Goal: Communication & Community: Answer question/provide support

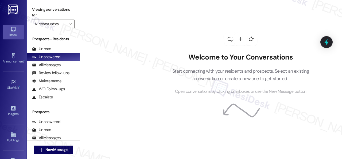
scroll to position [1230, 0]
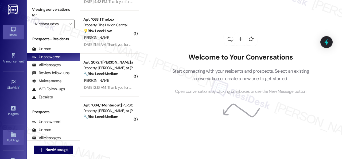
click at [10, 133] on icon at bounding box center [13, 134] width 6 height 6
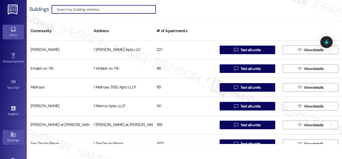
click at [13, 31] on icon at bounding box center [13, 29] width 6 height 6
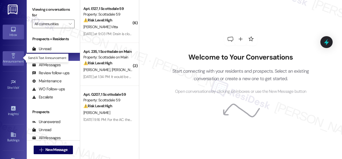
click at [12, 57] on icon at bounding box center [13, 56] width 6 height 6
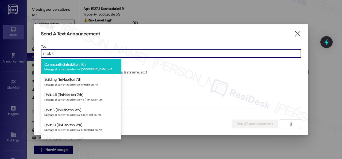
type input "inhabit"
click at [75, 64] on span "Inhabit" at bounding box center [70, 64] width 12 height 5
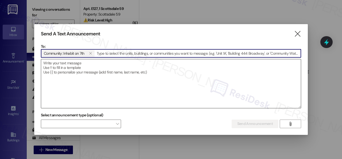
click at [108, 68] on textarea at bounding box center [171, 83] width 260 height 49
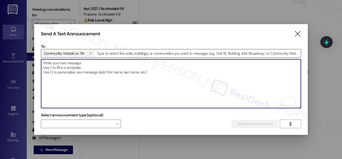
click at [114, 53] on input at bounding box center [198, 53] width 206 height 8
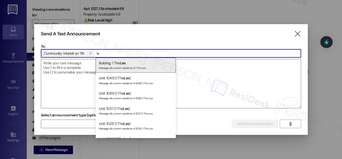
type input "l"
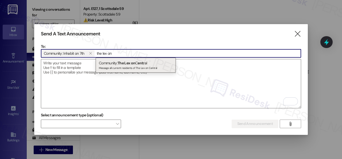
type input "the lex on"
click at [121, 61] on span "The Lex on" at bounding box center [127, 62] width 18 height 5
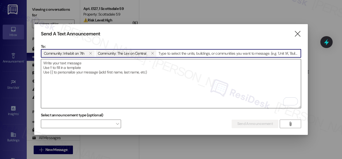
click at [89, 63] on textarea "To enrich screen reader interactions, please activate Accessibility in Grammarl…" at bounding box center [171, 83] width 260 height 49
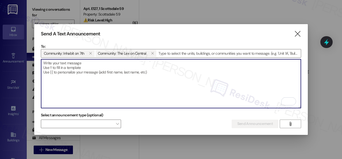
paste textarea "Great news! You can now text me for maintenance issues — no more messy apps or …"
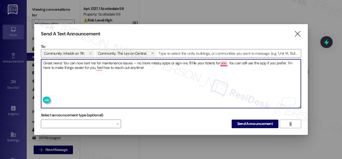
click at [226, 60] on textarea "Great news! You can now text me for maintenance issues — no more messy apps or …" at bounding box center [171, 83] width 260 height 49
type textarea "Great news! You can now text me for maintenance issues — no more messy apps or …"
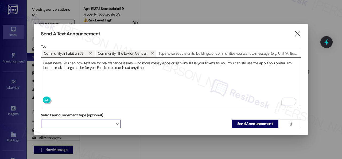
click at [101, 120] on span at bounding box center [81, 123] width 80 height 9
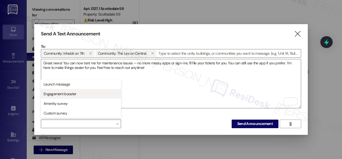
click at [62, 93] on span "Engagement booster" at bounding box center [60, 93] width 33 height 5
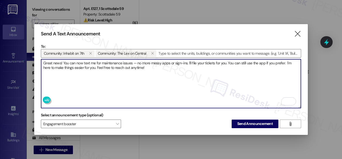
click at [139, 88] on textarea "Great news! You can now text me for maintenance issues — no more messy apps or …" at bounding box center [171, 83] width 260 height 49
click at [251, 124] on span "Send Announcement" at bounding box center [255, 124] width 36 height 6
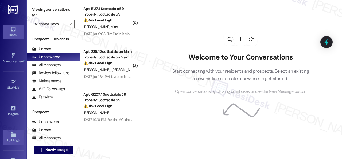
click at [8, 134] on link "Buildings" at bounding box center [13, 137] width 21 height 14
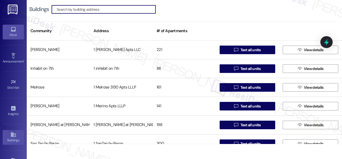
click at [6, 30] on link "Inbox" at bounding box center [13, 32] width 21 height 14
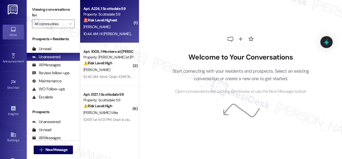
click at [120, 26] on div "H. Wicken" at bounding box center [108, 27] width 51 height 7
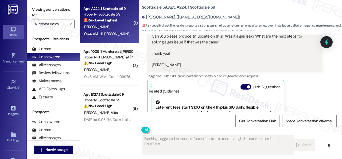
scroll to position [433, 0]
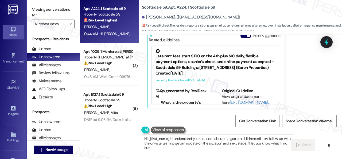
type textarea "Hi {{first_name}}, I understand your concern about the gas smell. I'll immediat…"
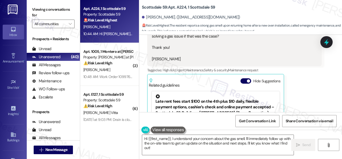
scroll to position [380, 0]
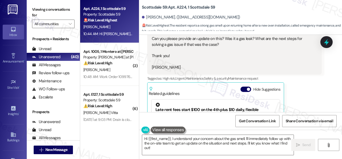
click at [114, 27] on div "H. Wicken" at bounding box center [108, 27] width 51 height 7
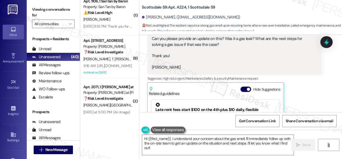
scroll to position [2, 0]
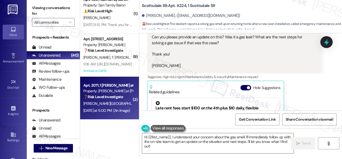
click at [146, 101] on span "K. Medina" at bounding box center [159, 103] width 27 height 5
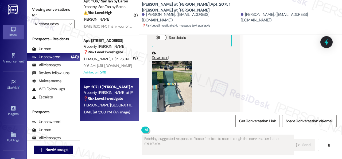
scroll to position [1077, 0]
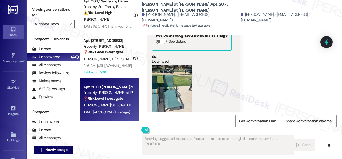
click at [167, 79] on button "Zoom image" at bounding box center [172, 90] width 40 height 53
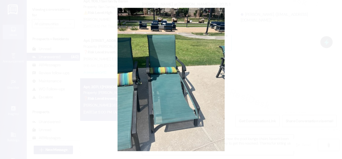
click at [199, 82] on button "Unzoom image" at bounding box center [171, 79] width 342 height 159
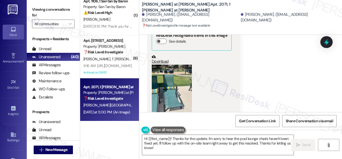
click at [173, 83] on button "Zoom image" at bounding box center [172, 90] width 40 height 53
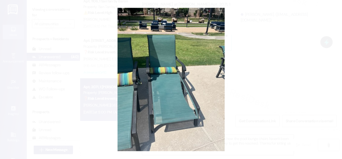
click at [194, 77] on button "Unzoom image" at bounding box center [171, 79] width 342 height 159
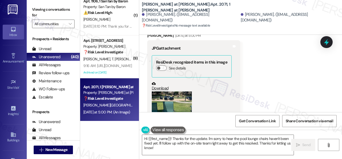
scroll to position [970, 0]
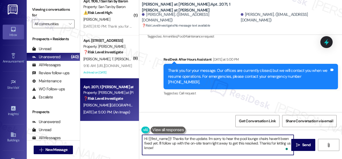
drag, startPoint x: 148, startPoint y: 138, endPoint x: 171, endPoint y: 138, distance: 23.0
click at [171, 138] on textarea "Hi {{first_name}}! Thanks for the update. I'm sorry to hear the pool lounge cha…" at bounding box center [218, 145] width 152 height 20
drag, startPoint x: 194, startPoint y: 138, endPoint x: 215, endPoint y: 139, distance: 21.7
click at [215, 139] on textarea "Hi Kaylee! Thanks for the update. I'm sorry to hear the pool lounge chairs have…" at bounding box center [218, 145] width 152 height 20
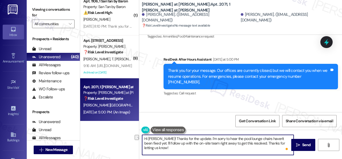
drag, startPoint x: 160, startPoint y: 137, endPoint x: 195, endPoint y: 138, distance: 35.0
click at [195, 138] on textarea "Hi Kaylee! Thanks for the update. I'm sorry to hear the pool lounge chairs have…" at bounding box center [218, 145] width 152 height 20
drag, startPoint x: 182, startPoint y: 142, endPoint x: 211, endPoint y: 143, distance: 28.9
click at [211, 143] on textarea "Hi Kaylee! I'm sorry to hear the pool lounge chairs haven't been fixed yet. I'l…" at bounding box center [218, 145] width 152 height 20
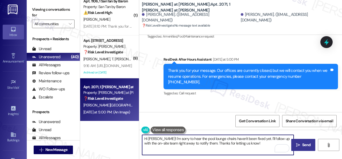
type textarea "Hi Kaylee! I'm sorry to hear the pool lounge chairs haven't been fixed yet. I'l…"
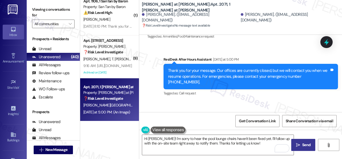
click at [302, 145] on span "Send" at bounding box center [306, 145] width 8 height 6
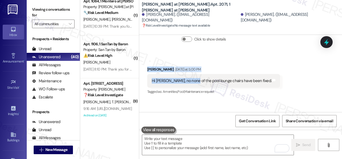
scroll to position [890, 0]
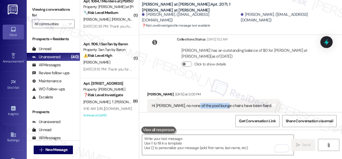
drag, startPoint x: 192, startPoint y: 37, endPoint x: 222, endPoint y: 89, distance: 60.4
click at [222, 103] on div "Hi Sarah, no none of the pool lounge chairs have been fixed." at bounding box center [212, 106] width 120 height 6
copy div "pool lounge chairs"
click at [250, 61] on div "Collections Status Aug 22, 2025 at 1:52 AM Kaylee Medina has an outstanding bal…" at bounding box center [234, 55] width 183 height 47
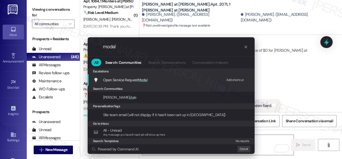
click at [232, 79] on div "Add shortcut" at bounding box center [235, 80] width 18 height 6
drag, startPoint x: 124, startPoint y: 46, endPoint x: 69, endPoint y: 39, distance: 55.6
click at [80, 42] on div ".cls-1{fill:#0a055f;}.cls-2{fill:#0cc4c4;} resideskLogoBlueOrange modal All Sea…" at bounding box center [171, 79] width 342 height 159
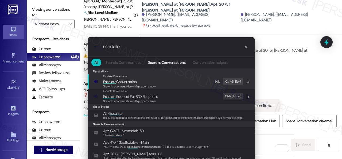
type input "escalate"
click at [218, 81] on div "Edit" at bounding box center [217, 82] width 5 height 6
click at [114, 79] on span "Escalate" at bounding box center [109, 81] width 13 height 5
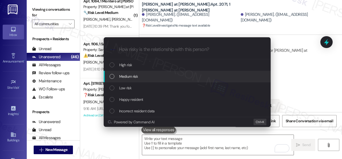
click at [125, 77] on span "Medium risk" at bounding box center [128, 76] width 19 height 6
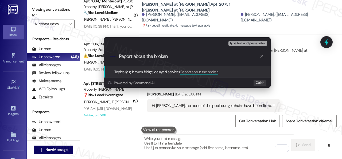
paste input "pool lounge chairs"
type input "Report about the broken pool lounge chairs."
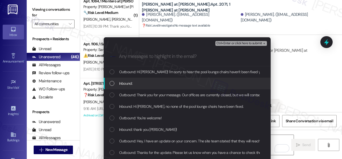
click at [124, 85] on span "Inbound:" at bounding box center [125, 83] width 13 height 6
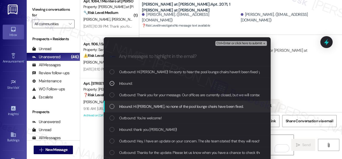
click at [135, 107] on span "Inbound: Hi Sarah, no none of the pool lounge chairs have been fixed." at bounding box center [181, 106] width 125 height 6
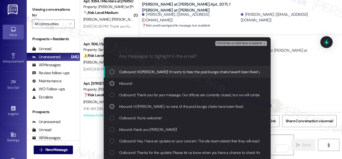
click at [232, 44] on span "Ctrl+Enter or click here to submit" at bounding box center [240, 43] width 46 height 4
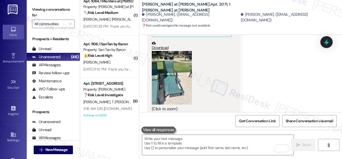
scroll to position [1075, 0]
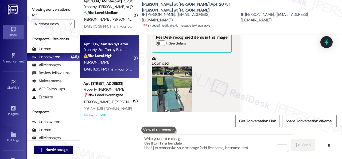
click at [126, 60] on div "S. Sabatini" at bounding box center [108, 62] width 51 height 7
type textarea "Fetching suggested responses. Please feel free to read through the conversation…"
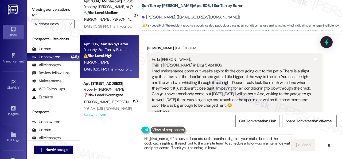
scroll to position [167, 0]
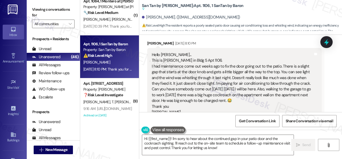
click at [218, 43] on div "Susan Sabatini Aug 22, 2025 at 8:10 PM" at bounding box center [234, 43] width 175 height 7
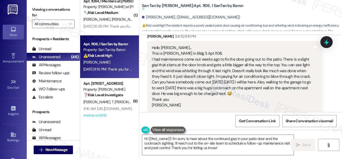
scroll to position [176, 0]
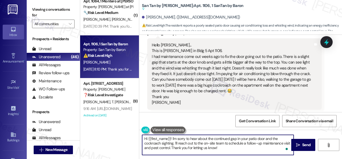
drag, startPoint x: 148, startPoint y: 137, endPoint x: 171, endPoint y: 136, distance: 23.0
click at [171, 136] on textarea "Hi {{first_name}}! I'm sorry to hear about the continued gap in your patio door…" at bounding box center [218, 145] width 152 height 20
click at [203, 138] on textarea "Hi Sue! I'm sorry to hear about the continued gap in your patio door and the co…" at bounding box center [218, 145] width 152 height 20
click at [256, 138] on textarea "Hi Sue! I'm sorry to hear about the gap in your patio door and the cockroach si…" at bounding box center [218, 145] width 152 height 20
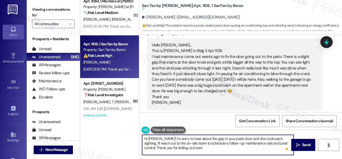
click at [256, 138] on textarea "Hi Sue! I'm sorry to hear about the gap in your patio door and the cockroach si…" at bounding box center [218, 145] width 152 height 20
click at [265, 137] on textarea "Hi Sue! I'm sorry to hear about the gap in your patio door and the pest sightin…" at bounding box center [218, 145] width 152 height 20
click at [272, 145] on textarea "Hi Sue! I'm sorry to hear about the gap in your patio door and the pest sightin…" at bounding box center [218, 145] width 152 height 20
drag, startPoint x: 266, startPoint y: 139, endPoint x: 270, endPoint y: 151, distance: 13.1
click at [270, 151] on textarea "Hi Sue! I'm sorry to hear about the gap in your patio door and the pest sightin…" at bounding box center [218, 145] width 152 height 20
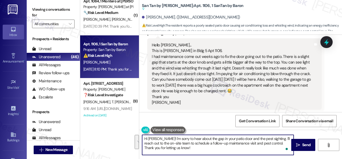
paste textarea "Are there already work orders for the issues? If so, may I have the work order …"
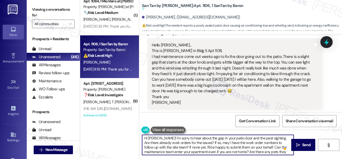
scroll to position [0, 0]
click at [252, 148] on textarea "Hi Sue! I'm sorry to hear about the gap in your patio door and the pest sightin…" at bounding box center [218, 145] width 152 height 20
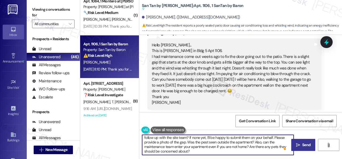
type textarea "Hi Sue! I'm sorry to hear about the gap in your patio door and the pest sightin…"
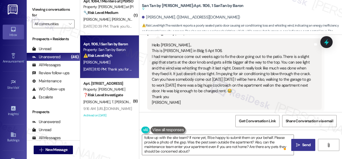
click at [302, 143] on span "Send" at bounding box center [306, 145] width 8 height 6
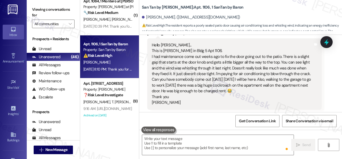
scroll to position [265, 0]
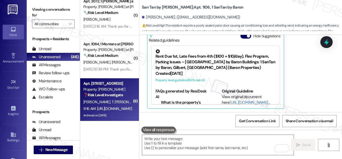
click at [143, 104] on span "T. Taylor" at bounding box center [157, 101] width 28 height 5
type textarea "Fetching suggested responses. Please feel free to read through the conversation…"
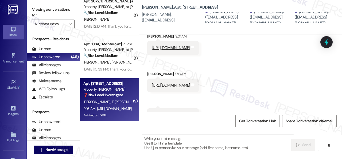
scroll to position [773, 0]
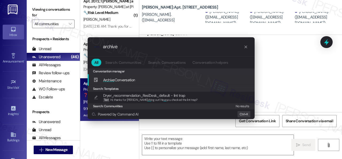
type input "archive"
click at [122, 82] on span "Archive Conversation" at bounding box center [119, 79] width 32 height 5
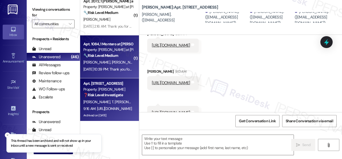
click at [125, 63] on div "T. Larsen K. Fithian" at bounding box center [108, 62] width 51 height 7
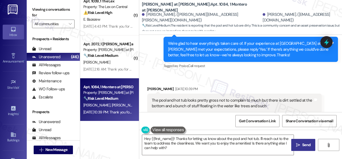
click at [274, 82] on div "Received via SMS Kristen Fithian Aug 22, 2025 at 10:39 PM The pool and hot tub …" at bounding box center [234, 143] width 183 height 122
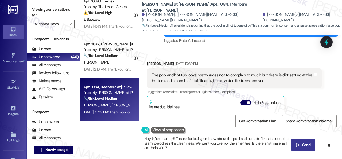
scroll to position [1125, 0]
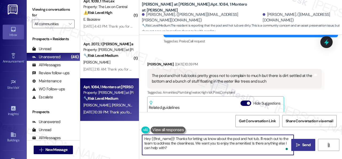
drag, startPoint x: 151, startPoint y: 138, endPoint x: 174, endPoint y: 138, distance: 22.5
click at [174, 138] on textarea "Hey {{first_name}}! Thanks for letting us know about the pool and hot tub. I'll…" at bounding box center [218, 145] width 152 height 20
click at [164, 139] on textarea "Hey Kristen! Thanks for letting us know about the pool and hot tub. I'll reach …" at bounding box center [218, 145] width 152 height 20
click at [164, 137] on textarea "Hey Kristen! Thanks for letting us know about the pool and hot tub. I'll reach …" at bounding box center [218, 145] width 152 height 20
paste textarea "I apologize for the late reply. I was away for the weekend. Please don’t hesita…"
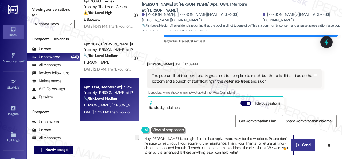
drag, startPoint x: 211, startPoint y: 143, endPoint x: 228, endPoint y: 143, distance: 16.8
click at [228, 143] on textarea "Hey Kristen! I apologize for the late reply. I was away for the weekend. Please…" at bounding box center [218, 145] width 152 height 20
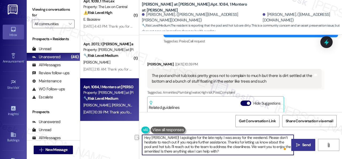
scroll to position [1, 0]
drag, startPoint x: 211, startPoint y: 144, endPoint x: 150, endPoint y: 146, distance: 60.5
click at [150, 146] on textarea "Hey Kristen! I apologize for the late reply. I was away for the weekend. Please…" at bounding box center [218, 145] width 152 height 20
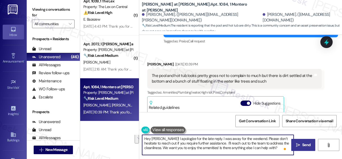
scroll to position [0, 0]
click at [250, 139] on textarea "Hey Kristen! I apologize for the late reply. I was away for the weekend. Please…" at bounding box center [218, 145] width 152 height 20
paste textarea "Thanks for letting us know about the pool and hot tub."
click at [254, 144] on textarea "Hey Kristen! I apologize for the late reply. I was away for the weekend. Thanks…" at bounding box center [218, 145] width 152 height 20
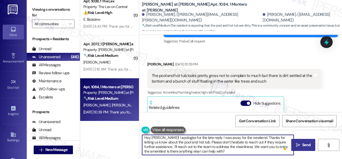
scroll to position [2, 0]
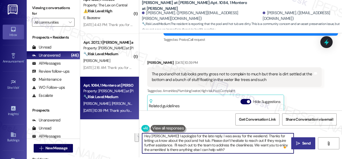
drag, startPoint x: 162, startPoint y: 149, endPoint x: 229, endPoint y: 161, distance: 68.5
click at [229, 158] on html "Inbox Go to Inbox Announcement • Send A Text Announcement Site Visit • Go to Si…" at bounding box center [171, 79] width 342 height 159
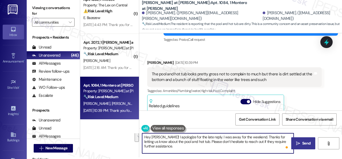
scroll to position [0, 0]
click at [150, 146] on textarea "Hey Kristen! I apologize for the late reply. I was away for the weekend. Thanks…" at bounding box center [218, 143] width 152 height 20
click at [260, 142] on textarea "Hey Kristen! I apologize for the late reply. I was away for the weekend. Thanks…" at bounding box center [218, 143] width 152 height 20
click at [216, 145] on textarea "Hey Kristen! I apologize for the late reply. I was away for the weekend. Thanks…" at bounding box center [218, 143] width 152 height 20
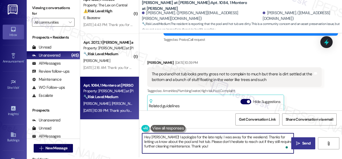
click at [280, 136] on textarea "Hey Kristen! I apologize for the late reply. I was away for the weekend. Thanks…" at bounding box center [218, 143] width 152 height 20
drag, startPoint x: 234, startPoint y: 141, endPoint x: 248, endPoint y: 140, distance: 14.5
click at [248, 140] on textarea "Hey Kristen! I apologize for the late reply. I was away for the weekend. Thanks…" at bounding box center [218, 143] width 152 height 20
click at [221, 145] on textarea "Hey Kristen! I apologize for the late reply. I was away for the weekend. Thanks…" at bounding box center [218, 143] width 152 height 20
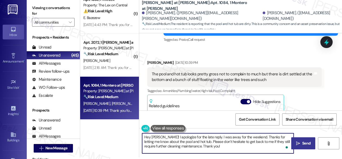
type textarea "Hey Kristen! I apologize for the late reply. I was away for the weekend. Thanks…"
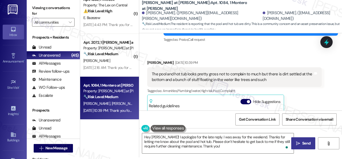
click at [301, 143] on span "Send" at bounding box center [306, 143] width 10 height 6
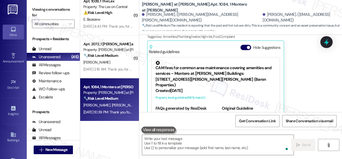
scroll to position [1181, 0]
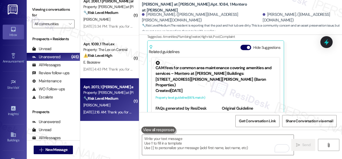
click at [110, 107] on div "[PERSON_NAME]" at bounding box center [108, 105] width 51 height 7
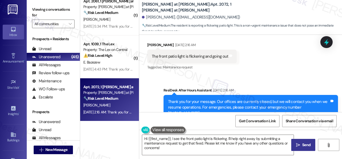
scroll to position [160, 0]
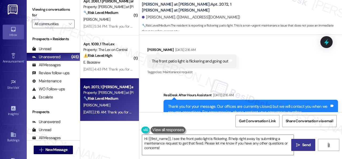
click at [278, 73] on div "Received via SMS Tammy Wasula Aug 23, 2025 at 2:16 AM The front patio light is …" at bounding box center [240, 57] width 203 height 45
click at [172, 137] on textarea "Hi {{first_name}}, I see the front patio light is flickering. I'll help right a…" at bounding box center [218, 145] width 152 height 20
paste textarea "apologize for the late reply. I was away for the weekend.I"
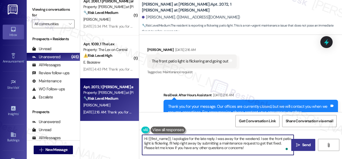
click at [269, 138] on textarea "Hi {{first_name}}, I apologize for the late reply. I was away for the weekend. …" at bounding box center [218, 145] width 152 height 20
drag, startPoint x: 261, startPoint y: 139, endPoint x: 272, endPoint y: 139, distance: 11.0
click at [272, 139] on textarea "Hi {{first_name}}, I apologize for the late reply. I was away for the weekend. …" at bounding box center [218, 145] width 152 height 20
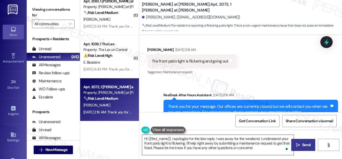
click at [271, 144] on textarea "Hi {{first_name}}, I apologize for the late reply. I was away for the weekend. …" at bounding box center [218, 145] width 152 height 20
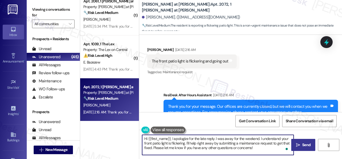
scroll to position [2, 0]
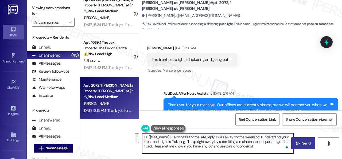
drag, startPoint x: 187, startPoint y: 143, endPoint x: 268, endPoint y: 156, distance: 82.4
click at [268, 156] on div "Hi {{first_name}}, I apologize for the late reply. I was away for the weekend. …" at bounding box center [240, 148] width 203 height 40
paste textarea "s there already a work order for the issue? If so, may I have the work order nu…"
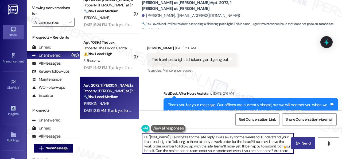
scroll to position [5, 0]
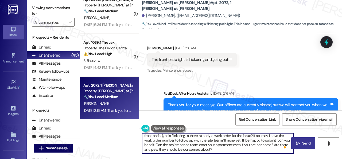
type textarea "Hi {{first_name}}, I apologize for the late reply. I was away for the weekend. …"
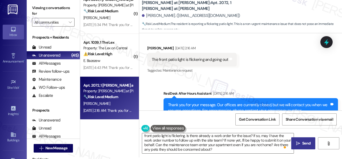
click at [295, 142] on span " Send" at bounding box center [303, 143] width 17 height 6
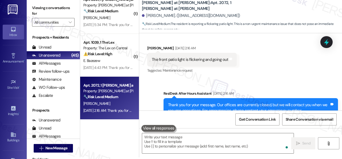
scroll to position [128, 0]
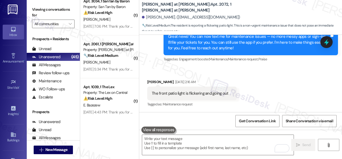
drag, startPoint x: 121, startPoint y: 102, endPoint x: 146, endPoint y: 102, distance: 25.4
click at [121, 102] on div "E. Bazezew" at bounding box center [108, 105] width 51 height 7
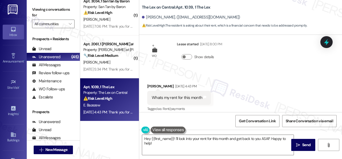
scroll to position [0, 0]
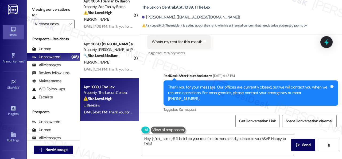
click at [271, 141] on textarea "Hey {{first_name}}! I'll look into your rent for this month and get back to you…" at bounding box center [218, 145] width 152 height 20
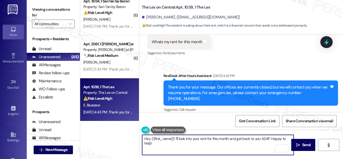
click at [175, 138] on textarea "Hey {{first_name}}! I'll look into your rent for this month and get back to you…" at bounding box center [218, 145] width 152 height 20
paste textarea "apologize for the late reply. I was away for the weekend.I"
type textarea "Hey {{first_name}}! I apologize for the late reply. I was away for the weekend.…"
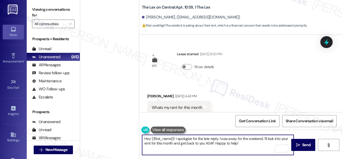
scroll to position [66, 0]
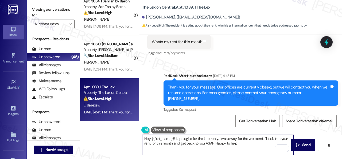
drag, startPoint x: 206, startPoint y: 144, endPoint x: 239, endPoint y: 143, distance: 32.9
click at [239, 143] on textarea "Hey {{first_name}}! I apologize for the late reply. I was away for the weekend.…" at bounding box center [218, 145] width 152 height 20
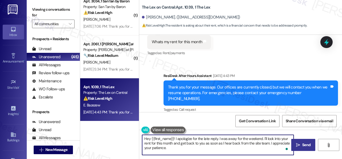
type textarea "Hey {{first_name}}! I apologize for the late reply. I was away for the weekend.…"
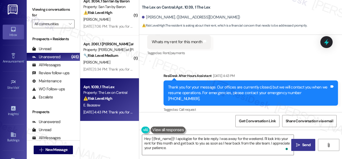
click at [302, 144] on span "Send" at bounding box center [306, 145] width 8 height 6
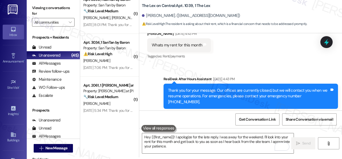
scroll to position [34, 0]
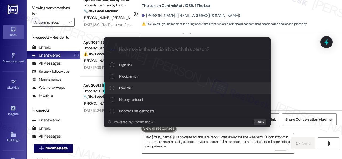
click at [129, 85] on span "Low risk" at bounding box center [125, 88] width 12 height 6
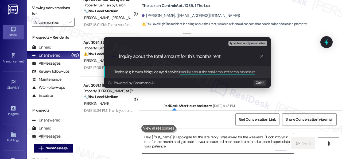
type input "Inquiry about the total amount for this month's rent."
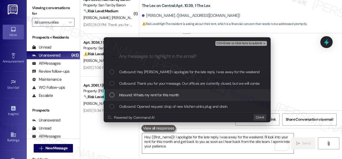
click at [137, 95] on span "Inbound: Whats my rent for this month" at bounding box center [149, 95] width 60 height 6
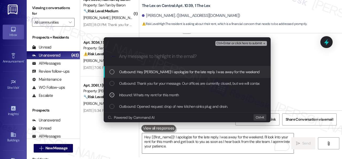
click at [226, 41] on button "Ctrl+Enter or click here to submit" at bounding box center [242, 43] width 52 height 5
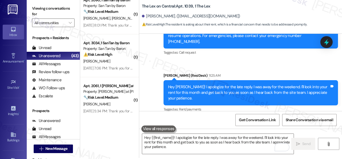
scroll to position [2, 0]
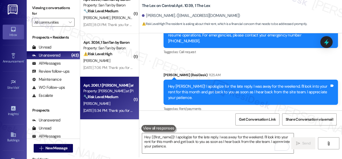
click at [106, 99] on div "🔧 Risk Level: Medium The resident reports a recurring issue of a lighter being …" at bounding box center [107, 97] width 49 height 6
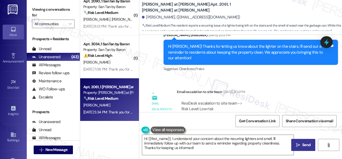
scroll to position [181, 0]
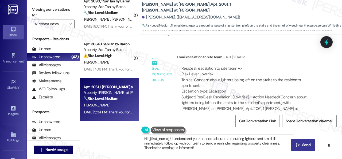
click at [242, 70] on div "ResiDesk escalation to site team -> Risk Level: Low risk Topics: Concern about …" at bounding box center [250, 80] width 136 height 29
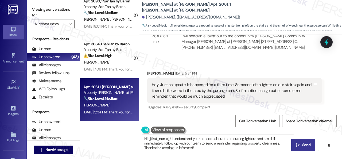
scroll to position [341, 0]
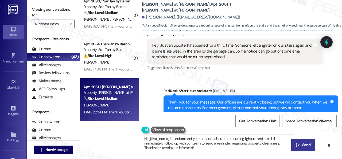
click at [263, 139] on textarea "Hi {{first_name}}, I understand your concern about the recurring lighters and s…" at bounding box center [218, 145] width 152 height 20
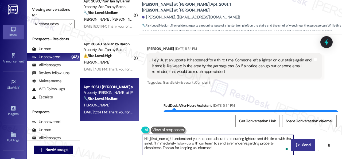
scroll to position [313, 0]
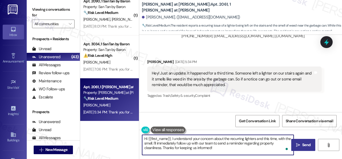
click at [158, 143] on textarea "Hi {{first_name}}, I understand your concern about the recurring lighters and t…" at bounding box center [218, 145] width 152 height 20
click at [176, 146] on textarea "Hi {{first_name}}, I understand your concern about the recurring lighters and t…" at bounding box center [218, 145] width 152 height 20
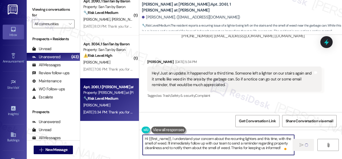
type textarea "Hi {{first_name}}, I understand your concern about the recurring lighters and t…"
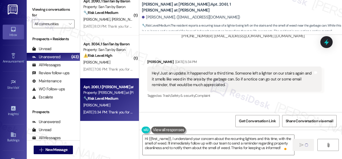
click at [193, 7] on b "Montero at Dana Park: Apt. 2061, 1 Montero at Dana Park" at bounding box center [195, 7] width 107 height 11
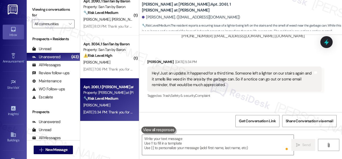
scroll to position [288, 0]
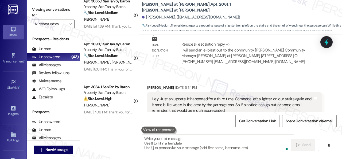
click at [192, 7] on b "Montero at Dana Park: Apt. 2061, 1 Montero at Dana Park" at bounding box center [195, 7] width 107 height 11
copy b "2061"
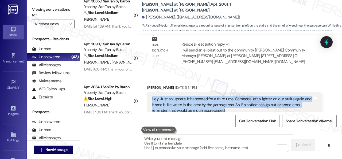
drag, startPoint x: 152, startPoint y: 82, endPoint x: 226, endPoint y: 93, distance: 75.0
click at [226, 96] on div "Hey! Just an update. It happened for a third time. Someone left a lighter on ou…" at bounding box center [233, 104] width 162 height 17
copy div "Hey! Just an update. It happened for a third time. Someone left a lighter on ou…"
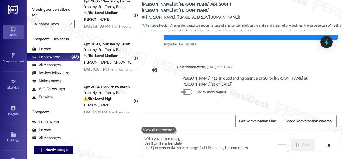
scroll to position [442, 0]
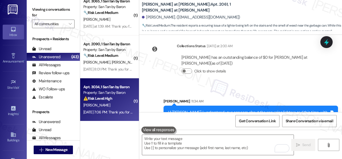
click at [118, 102] on div "Z. Nevarez" at bounding box center [108, 105] width 51 height 7
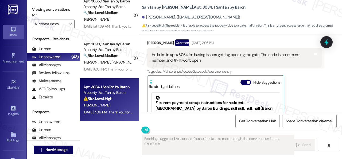
scroll to position [161, 0]
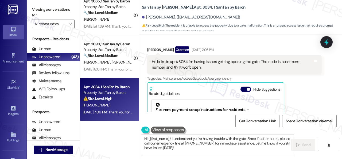
click at [322, 80] on div "Received via SMS Zechariah Nevarez Question Aug 23, 2025 at 7:06 PM Hello I'm i…" at bounding box center [234, 103] width 183 height 123
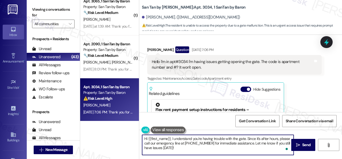
drag, startPoint x: 247, startPoint y: 139, endPoint x: 240, endPoint y: 140, distance: 7.2
click at [247, 139] on textarea "Hi {{first_name}}, I understand you're having trouble with the gate. Since it's…" at bounding box center [218, 145] width 152 height 20
drag, startPoint x: 172, startPoint y: 138, endPoint x: 190, endPoint y: 147, distance: 20.7
click at [190, 147] on textarea "Hi {{first_name}}, I understand you're having trouble with the gate. Since it's…" at bounding box center [218, 145] width 152 height 20
paste textarea "apologize for the late reply. I was away for the weekend. Please don’t hesitate…"
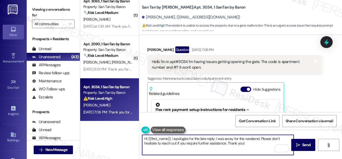
click at [226, 143] on textarea "Hi {{first_name}}, I apologize for the late reply. I was away for the weekend. …" at bounding box center [218, 145] width 152 height 20
type textarea "Hi {{first_name}}, I apologize for the late reply. I was away for the weekend. …"
click at [303, 141] on button " Send" at bounding box center [303, 145] width 24 height 12
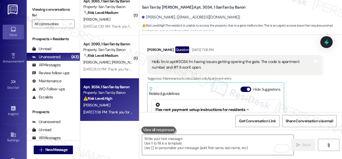
scroll to position [214, 0]
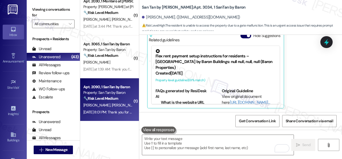
click at [112, 105] on span "T. Nabrotzky" at bounding box center [125, 104] width 27 height 5
type textarea "Fetching suggested responses. Please feel free to read through the conversation…"
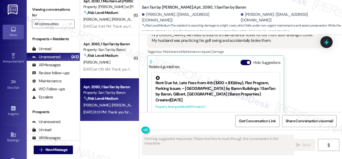
scroll to position [189, 0]
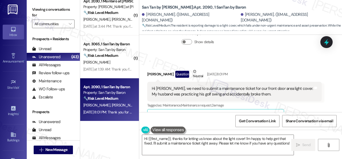
click at [316, 66] on div "Received via SMS Jaycee Nabrotzky Question Neutral Aug 23, 2025 at 8:01 PM Hi S…" at bounding box center [234, 128] width 183 height 128
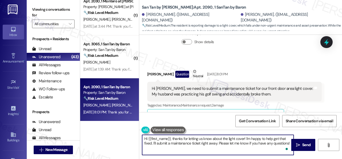
click at [173, 137] on textarea "Hi {{first_name}}, thanks for letting us know about the light cover! I'm happy …" at bounding box center [218, 145] width 152 height 20
paste textarea "I apologize for the late reply. I was away for the weekend."
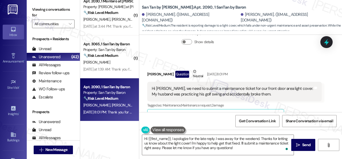
click at [289, 71] on div "Jaycee Nabrotzky Question Neutral Aug 23, 2025 at 8:01 PM" at bounding box center [234, 74] width 175 height 13
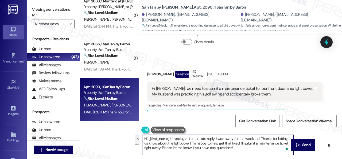
drag, startPoint x: 187, startPoint y: 143, endPoint x: 252, endPoint y: 148, distance: 65.7
click at [252, 148] on textarea "Hi {{first_name}}, I apologize for the late reply. I was away for the weekend. …" at bounding box center [218, 145] width 152 height 20
paste textarea "ll be happy to submit it on your behalf. Can the maintenance team enter your ap…"
type textarea "Hi {{first_name}}, I apologize for the late reply. I was away for the weekend. …"
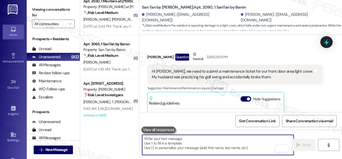
scroll to position [199, 0]
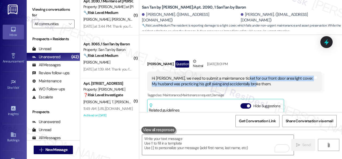
drag, startPoint x: 240, startPoint y: 78, endPoint x: 265, endPoint y: 83, distance: 24.9
click at [265, 83] on div "Hi Sarah, we need to submit a maintenance ticket for our front door area light …" at bounding box center [233, 80] width 162 height 11
copy div "our front door area light cover. My husband was practicing his golf swing and a…"
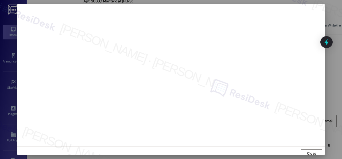
scroll to position [0, 0]
click at [303, 152] on button "Close" at bounding box center [311, 154] width 21 height 9
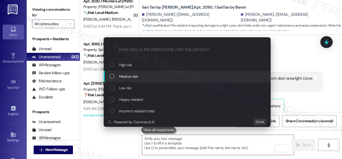
click at [126, 79] on span "Medium risk" at bounding box center [128, 76] width 19 height 6
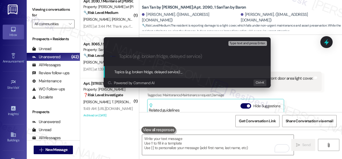
paste input "New work order/s submitted - Light cover replacement"
type input "New work order/s submitted - Light cover replacement"
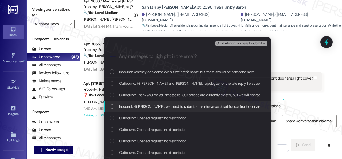
click at [148, 109] on span "Inbound: Hi Sarah, we need to submit a maintenance ticket for our front door ar…" at bounding box center [255, 106] width 273 height 6
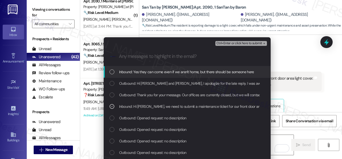
click at [221, 45] on span "Ctrl+Enter or click here to submit" at bounding box center [240, 43] width 46 height 4
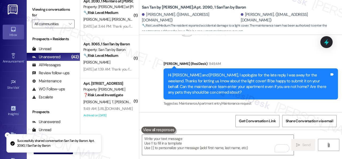
scroll to position [403, 0]
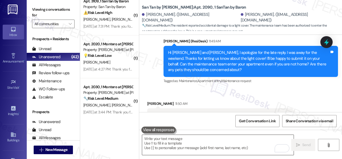
click at [193, 138] on textarea "To enrich screen reader interactions, please activate Accessibility in Grammarl…" at bounding box center [218, 145] width 152 height 20
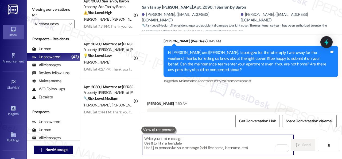
paste textarea "Thank you. I've submitted a work order on your behalf and notified the site tea…"
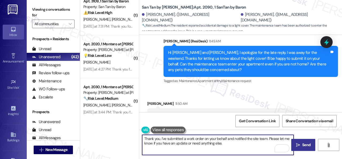
type textarea "Thank you. I've submitted a work order on your behalf and notified the site tea…"
click at [303, 141] on button " Send" at bounding box center [303, 145] width 24 height 12
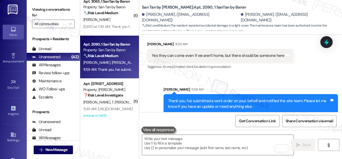
scroll to position [1719, 0]
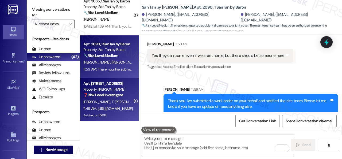
click at [118, 106] on div "11:49 AM: https://www.tiktok.com/t/ZT6q43a64/ 11:49 AM: https://www.tiktok.com/…" at bounding box center [108, 108] width 51 height 7
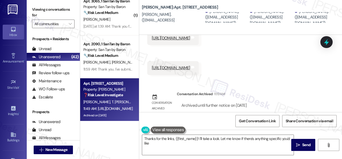
scroll to position [865, 0]
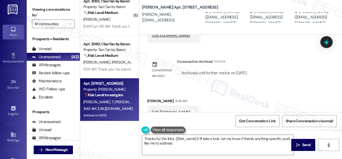
type textarea "Thanks for the links, {{first_name}}! I'll take a look. Let me know if there's …"
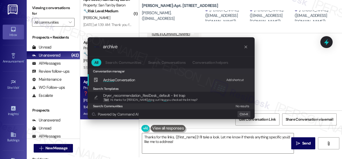
type input "archive"
click at [241, 79] on div "Add shortcut" at bounding box center [235, 80] width 18 height 6
click at [115, 80] on span "Archive Conversation" at bounding box center [119, 79] width 32 height 5
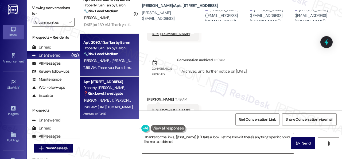
click at [132, 55] on div "Apt. 2090, 1 SanTan by Baron Property: San Tan by Baron 🔧 Risk Level: Medium Th…" at bounding box center [109, 55] width 59 height 43
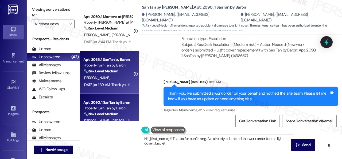
scroll to position [1649, 0]
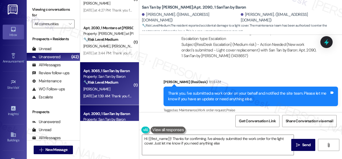
type textarea "Hi {{first_name}}! Thanks for confirming. I've already submitted the work order…"
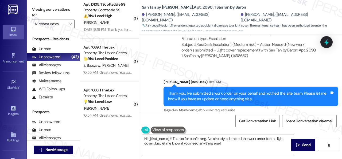
scroll to position [1302, 0]
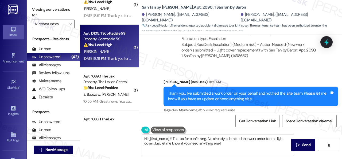
click at [118, 42] on div "⚠️ Risk Level: High The resident is following up on a previously reported AC is…" at bounding box center [107, 45] width 49 height 6
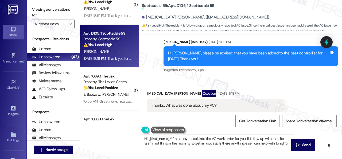
scroll to position [875, 0]
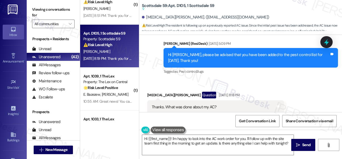
click at [287, 79] on div "Received via SMS Alli Ramirez Question Aug 22, 2025 at 8:18 PM Thanks. What was…" at bounding box center [240, 141] width 203 height 125
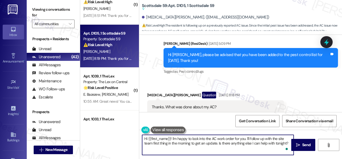
drag, startPoint x: 172, startPoint y: 138, endPoint x: 288, endPoint y: 144, distance: 116.5
click at [288, 144] on textarea "Hi {{first_name}}! I'm happy to look into the AC work order for you. I'll follo…" at bounding box center [218, 145] width 152 height 20
paste textarea "apologize for the late reply. I was away for the weekend."
type textarea "Hi {{first_name}}! I apologize for the late reply. I was away for the weekend. …"
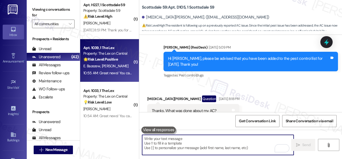
scroll to position [1275, 0]
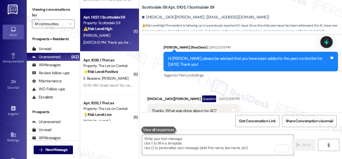
click at [112, 28] on strong "⚠️ Risk Level: High" at bounding box center [97, 28] width 29 height 5
type textarea "Fetching suggested responses. Please feel free to read through the conversation…"
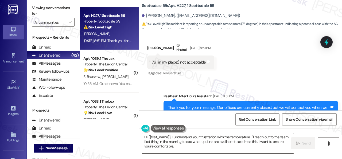
scroll to position [5141, 0]
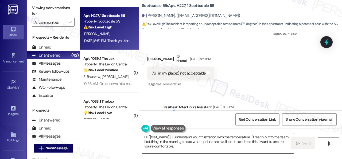
drag, startPoint x: 282, startPoint y: 82, endPoint x: 250, endPoint y: 100, distance: 36.4
click at [282, 92] on div "Sent via SMS ResiDesk After Hours Assistant Aug 22, 2025 at 8:51 PM Thank you f…" at bounding box center [240, 123] width 203 height 62
click at [171, 137] on textarea "Hi {{first_name}}, I understand your frustration with the temperature. I'll rea…" at bounding box center [218, 143] width 152 height 20
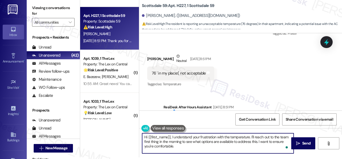
click at [172, 137] on textarea "Hi {{first_name}}, I understand your frustration with the temperature. I'll rea…" at bounding box center [218, 143] width 152 height 20
paste textarea "apologize for the late reply. I was away for the weekend.I"
drag, startPoint x: 195, startPoint y: 140, endPoint x: 261, endPoint y: 154, distance: 67.2
click at [261, 154] on div "Hi {{first_name}}, I apologize for the late reply. I was away for the weekend. …" at bounding box center [240, 148] width 203 height 40
type textarea "Hi {{first_name}}, I apologize for the late reply. I was away for the weekend. …"
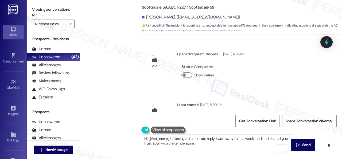
scroll to position [5141, 0]
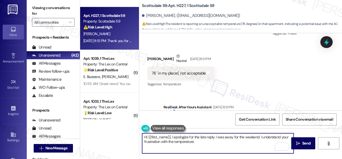
click at [157, 140] on textarea "Hi {{first_name}}, I apologize for the late reply. I was away for the weekend. …" at bounding box center [218, 143] width 152 height 20
click at [204, 142] on textarea "Hi {{first_name}}, I apologize for the late reply. I was away for the weekend. …" at bounding box center [218, 143] width 152 height 20
paste textarea "We apologize for the delay and any inconvenience this may have caused. Have you…"
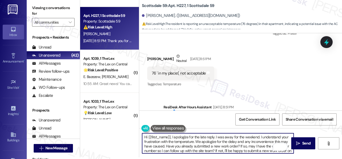
scroll to position [0, 0]
drag, startPoint x: 229, startPoint y: 142, endPoint x: 249, endPoint y: 142, distance: 20.9
click at [249, 142] on textarea "Hi {{first_name}}, I apologize for the late reply. I was away for the weekend. …" at bounding box center [218, 143] width 152 height 20
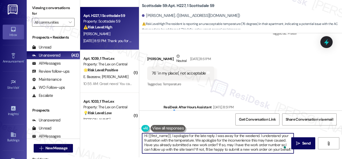
scroll to position [6, 0]
click at [210, 148] on textarea "Hi {{first_name}}, I apologize for the late reply. I was away for the weekend. …" at bounding box center [218, 143] width 152 height 20
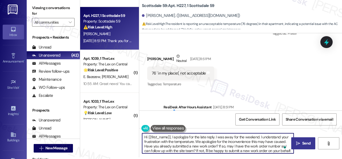
type textarea "Hi {{first_name}}, I apologize for the late reply. I was away for the weekend. …"
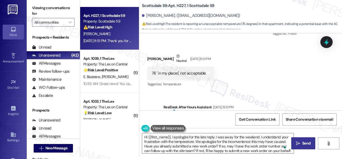
click at [302, 141] on span "Send" at bounding box center [306, 143] width 8 height 6
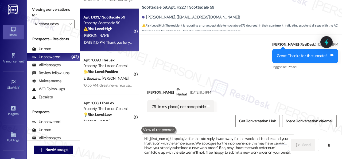
click at [115, 32] on div "[PERSON_NAME]" at bounding box center [108, 35] width 51 height 7
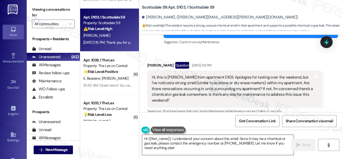
drag, startPoint x: 277, startPoint y: 149, endPoint x: 274, endPoint y: 149, distance: 3.5
click at [278, 149] on textarea "Hi {{first_name}}, I understand your concern about the smell. Since it may be a…" at bounding box center [218, 145] width 152 height 20
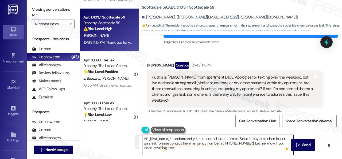
drag, startPoint x: 172, startPoint y: 139, endPoint x: 179, endPoint y: 147, distance: 10.8
click at [176, 147] on textarea "Hi {{first_name}}, I understand your concern about the smell. Since it may be a…" at bounding box center [218, 145] width 152 height 20
paste textarea "apologize for the late reply. I was away for the weekend. Please don’t hesitate…"
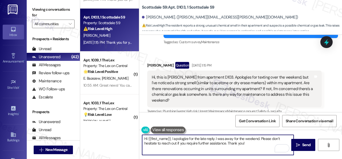
click at [226, 143] on textarea "Hi {{first_name}}, I apologize for the late reply. I was away for the weekend. …" at bounding box center [218, 145] width 152 height 20
type textarea "Hi {{first_name}}, I apologize for the late reply. I was away for the weekend. …"
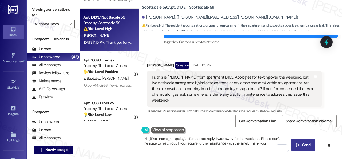
click at [302, 143] on span "Send" at bounding box center [306, 145] width 8 height 6
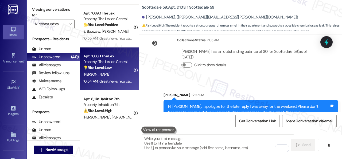
scroll to position [1248, 0]
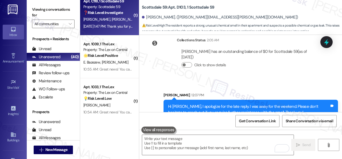
click at [117, 21] on span "[PERSON_NAME]" at bounding box center [125, 19] width 27 height 5
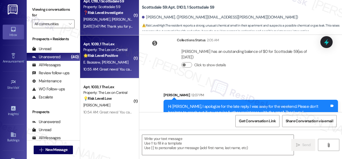
type textarea "Fetching suggested responses. Please feel free to read through the conversation…"
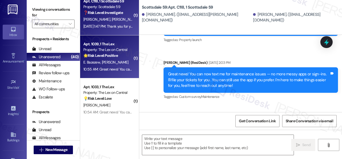
type textarea "Fetching suggested responses. Please feel free to read through the conversation…"
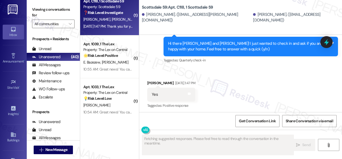
scroll to position [179, 0]
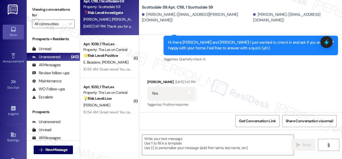
click at [182, 71] on div "Received via SMS [PERSON_NAME] [DATE] 1:47 PM Yes Tags and notes Tagged as: Pos…" at bounding box center [240, 89] width 203 height 45
click at [183, 140] on textarea at bounding box center [218, 145] width 152 height 20
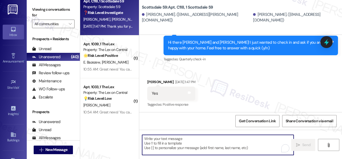
paste textarea "I'm glad you are satisfied with your home. Have you written a review for us bef…"
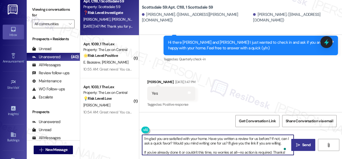
type textarea "I'm glad you are satisfied with your home. Have you written a review for us bef…"
click at [303, 144] on span "Send" at bounding box center [306, 145] width 8 height 6
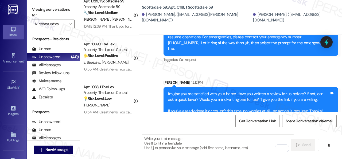
scroll to position [291, 0]
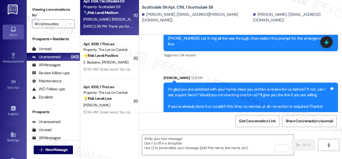
click at [120, 17] on span "[PERSON_NAME]" at bounding box center [125, 19] width 27 height 5
type textarea "Fetching suggested responses. Please feel free to read through the conversation…"
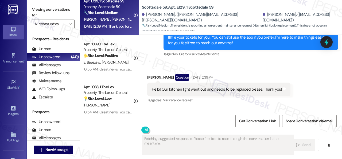
scroll to position [129, 0]
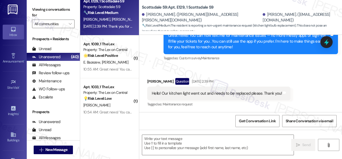
drag, startPoint x: 296, startPoint y: 79, endPoint x: 290, endPoint y: 83, distance: 6.9
click at [296, 79] on div "Received via SMS [PERSON_NAME] Question [DATE] 2:39 PM Hello! Our kitchen light…" at bounding box center [240, 89] width 203 height 46
click at [182, 145] on textarea at bounding box center [218, 145] width 152 height 20
paste textarea "I apologize for the late reply. I was away for the weekend. Please don’t hesita…"
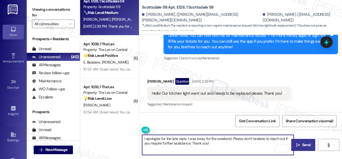
click at [144, 139] on textarea "I apologize for the late reply. I was away for the weekend. Please don’t hesita…" at bounding box center [218, 145] width 152 height 20
click at [209, 144] on textarea "Hello [PERSON_NAME]! I apologize for the late reply. I was away for the weekend…" at bounding box center [218, 145] width 152 height 20
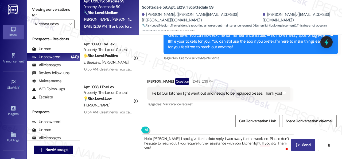
click at [285, 98] on div "Hello! Our kitchen light went out and needs to be replaced please. Thank you! T…" at bounding box center [218, 93] width 143 height 14
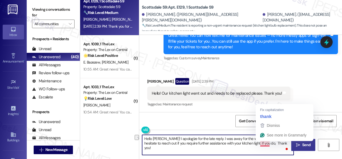
drag, startPoint x: 261, startPoint y: 143, endPoint x: 283, endPoint y: 143, distance: 22.5
click at [283, 143] on textarea "Hello [PERSON_NAME]! I apologize for the late reply. I was away for the weekend…" at bounding box center [218, 145] width 152 height 20
paste textarea "I'll be happy to submit a work order on your behalf. Can the maintenance team e…"
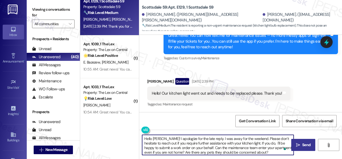
click at [259, 143] on textarea "Hello [PERSON_NAME]! I apologize for the late reply. I was away for the weekend…" at bounding box center [218, 145] width 152 height 20
click at [260, 151] on textarea "Hello [PERSON_NAME]! I apologize for the late reply. I was away for the weekend…" at bounding box center [218, 145] width 152 height 20
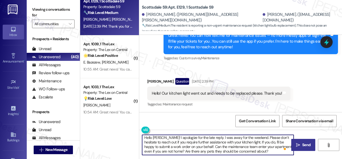
type textarea "Hello [PERSON_NAME]! I apologize for the late reply. I was away for the weekend…"
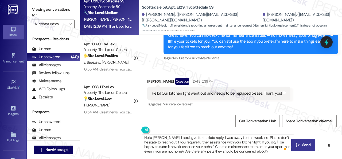
click at [304, 145] on span "Send" at bounding box center [306, 145] width 8 height 6
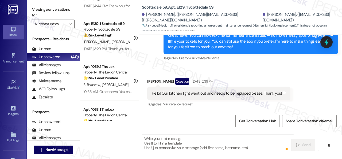
scroll to position [1221, 0]
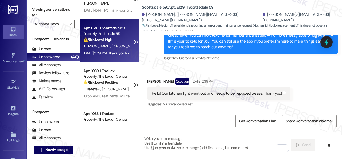
click at [113, 52] on div "[DATE] 3:29 PM: Thank you for your message. Our offices are currently closed, b…" at bounding box center [304, 53] width 443 height 5
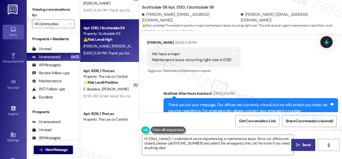
scroll to position [221, 0]
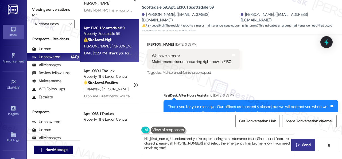
click at [293, 74] on div "Received via SMS [PERSON_NAME] [DATE] 3:29 PM We have a major Maintenance issue…" at bounding box center [240, 54] width 203 height 51
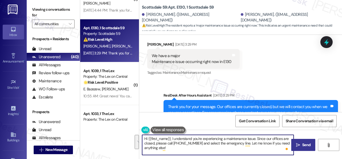
drag, startPoint x: 172, startPoint y: 149, endPoint x: 146, endPoint y: 139, distance: 28.2
click at [146, 139] on textarea "Hi {{first_name}}, I understand you're experiencing a maintenance issue. Since …" at bounding box center [218, 145] width 152 height 20
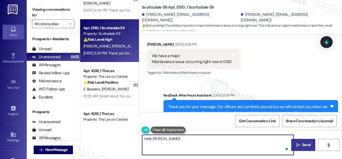
paste textarea "I apologize for the late reply. I was away for the weekend. Please don’t hesita…"
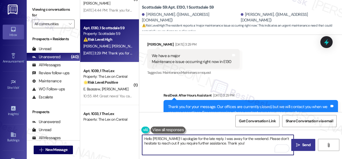
click at [258, 141] on textarea "Hello [PERSON_NAME]! I apologize for the late reply. I was away for the weekend…" at bounding box center [218, 145] width 152 height 20
type textarea "Hello [PERSON_NAME]! I apologize for the late reply. I was away for the weekend…"
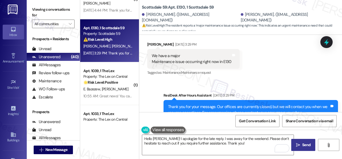
click at [302, 144] on span "Send" at bounding box center [306, 145] width 8 height 6
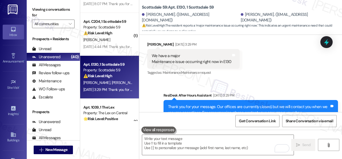
scroll to position [1141, 0]
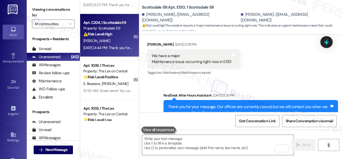
click at [124, 36] on div "⚠️ Risk Level: High The resident reports a cockroach infestation in their unit.…" at bounding box center [107, 34] width 49 height 6
type textarea "Fetching suggested responses. Please feel free to read through the conversation…"
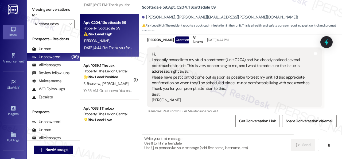
scroll to position [84, 0]
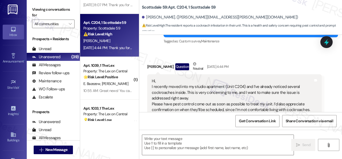
drag, startPoint x: 279, startPoint y: 46, endPoint x: 278, endPoint y: 57, distance: 11.8
click at [279, 49] on div "Received via SMS [PERSON_NAME] Question Neutral [DATE] 4:44 PM Hi, I recently m…" at bounding box center [240, 137] width 203 height 176
click at [180, 143] on textarea at bounding box center [218, 145] width 152 height 20
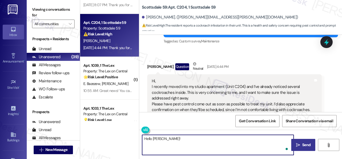
paste textarea "I apologize for the late reply. I was away for the weekend."
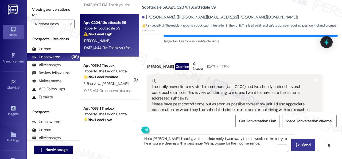
click at [269, 142] on textarea "Hello [PERSON_NAME]! I apologize for the late reply. I was away for the weekend…" at bounding box center [218, 145] width 152 height 20
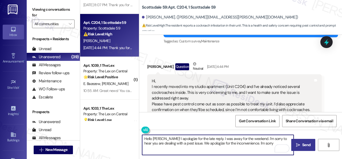
paste textarea "if I cannot confirm when the maintenance team will visit your apartment, as the…"
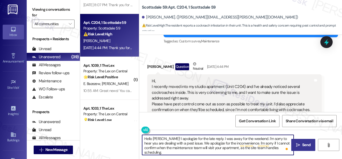
click at [170, 148] on textarea "Hello [PERSON_NAME]! I apologize for the late reply. I was away for the weekend…" at bounding box center [218, 145] width 152 height 20
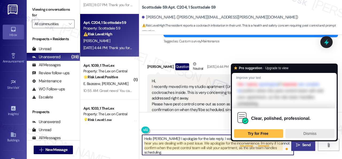
click at [308, 136] on div "Dismiss" at bounding box center [310, 133] width 44 height 9
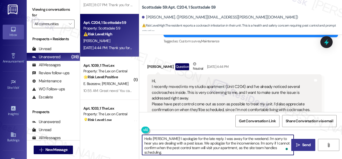
click at [283, 148] on textarea "Hello [PERSON_NAME]! I apologize for the late reply. I was away for the weekend…" at bounding box center [218, 145] width 152 height 20
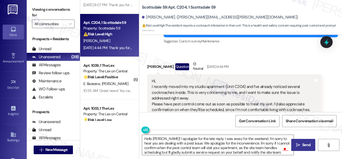
click at [267, 155] on div "Hello [PERSON_NAME]! I apologize for the late reply. I was away for the weekend…" at bounding box center [240, 149] width 203 height 40
click at [289, 146] on div "1" at bounding box center [278, 148] width 25 height 11
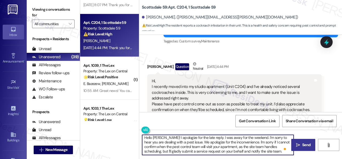
scroll to position [1, 0]
click at [272, 153] on textarea "Hello [PERSON_NAME]! I apologize for the late reply. I was away for the weekend…" at bounding box center [218, 145] width 152 height 20
paste textarea "What types of pests need to be eliminated? In what areas of your home can they …"
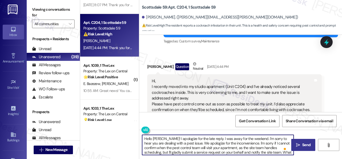
type textarea "Hello [PERSON_NAME]! I apologize for the late reply. I was away for the weekend…"
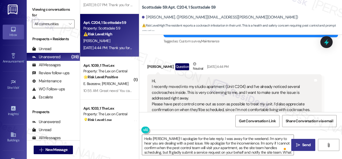
click at [303, 145] on span "Send" at bounding box center [306, 145] width 8 height 6
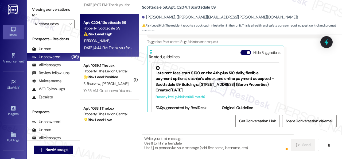
scroll to position [191, 0]
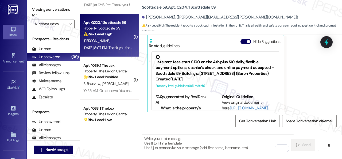
click at [122, 40] on div "[PERSON_NAME]" at bounding box center [108, 40] width 51 height 7
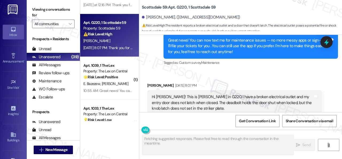
scroll to position [144, 0]
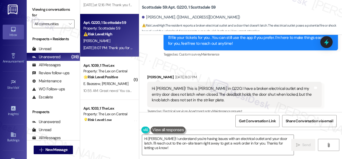
click at [283, 107] on div "Tagged as: Electrical services , Click to highlight conversations about Electri…" at bounding box center [234, 111] width 175 height 8
click at [156, 139] on textarea "Hi [PERSON_NAME]! I understand you're having issues with an electrical outlet a…" at bounding box center [218, 145] width 152 height 20
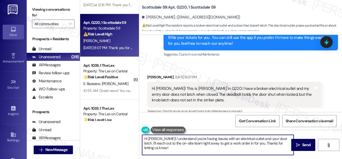
paste textarea "apologize for the late reply. I was away for the weekend. I"
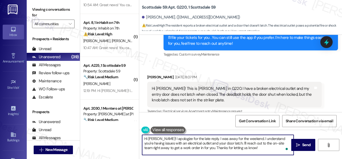
type textarea "Hi [PERSON_NAME]! I apologize for the late reply. I was away for the weekend. I…"
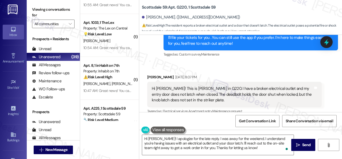
drag, startPoint x: 304, startPoint y: 108, endPoint x: 299, endPoint y: 110, distance: 5.4
click at [304, 108] on div "Tagged as: Electrical services , Click to highlight conversations about Electri…" at bounding box center [234, 111] width 175 height 8
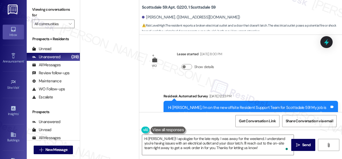
scroll to position [144, 0]
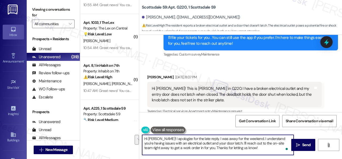
drag, startPoint x: 0, startPoint y: 0, endPoint x: 244, endPoint y: 149, distance: 285.8
click at [244, 149] on textarea "Hi Terri! I apologize for the late reply. I was away for the weekend. I underst…" at bounding box center [218, 145] width 152 height 20
paste textarea "Are there already work orders for the issues? If so, may I have the work order …"
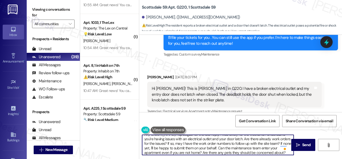
scroll to position [0, 0]
click at [285, 141] on textarea "Hi Terri! I apologize for the late reply. I was away for the weekend. I underst…" at bounding box center [218, 145] width 152 height 20
click at [146, 147] on textarea "Hi Terri! I apologize for the late reply. I was away for the weekend. I underst…" at bounding box center [218, 145] width 152 height 20
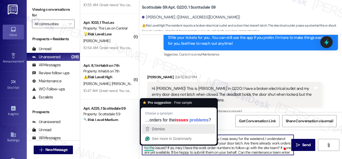
click at [153, 124] on button "Dismiss" at bounding box center [179, 129] width 74 height 10
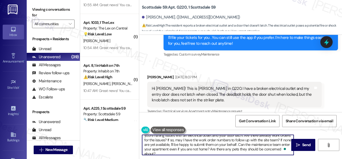
scroll to position [10, 0]
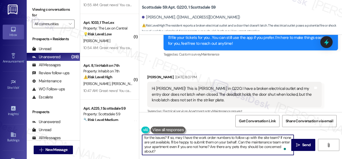
click at [233, 141] on textarea "Hi Terri! I apologize for the late reply. I was away for the weekend. I underst…" at bounding box center [218, 145] width 152 height 20
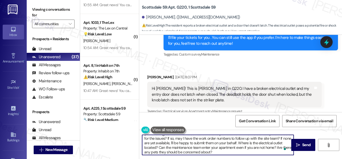
scroll to position [0, 0]
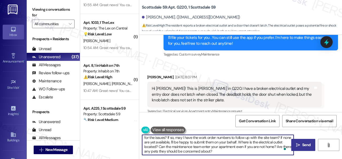
type textarea "Hi Terri! I apologize for the late reply. I was away for the weekend. I underst…"
click at [302, 144] on span "Send" at bounding box center [306, 145] width 8 height 6
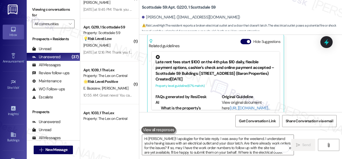
scroll to position [1034, 0]
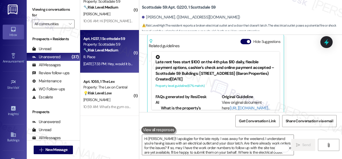
click at [118, 56] on div "R. Place" at bounding box center [108, 56] width 51 height 7
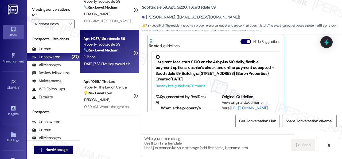
type textarea "Fetching suggested responses. Please feel free to read through the conversation…"
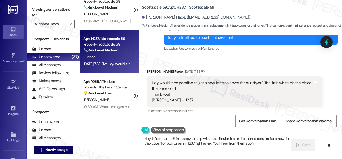
scroll to position [675, 0]
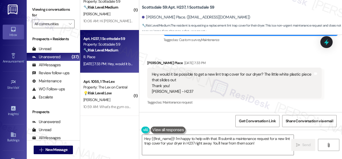
click at [300, 102] on div "Tagged as: Maintenance request Click to highlight conversations about Maintenan…" at bounding box center [234, 102] width 175 height 8
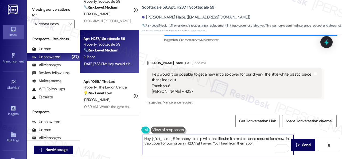
drag, startPoint x: 176, startPoint y: 138, endPoint x: 260, endPoint y: 143, distance: 84.6
click at [260, 143] on textarea "Hey {{first_name}}! I'm happy to help with that. I'll submit a maintenance requ…" at bounding box center [218, 145] width 152 height 20
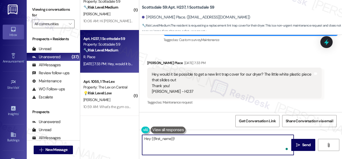
paste textarea "I apologize for the late reply. I was away for the weekend."
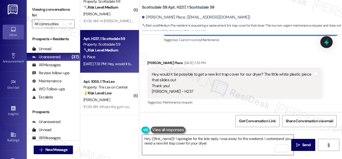
click at [272, 138] on textarea "Hey {{first_name}}! I apologize for the late reply. I was away for the weekend.…" at bounding box center [218, 145] width 152 height 20
drag, startPoint x: 282, startPoint y: 106, endPoint x: 279, endPoint y: 110, distance: 5.1
click at [282, 106] on div "Tagged as: Maintenance request Click to highlight conversations about Maintenan…" at bounding box center [234, 102] width 175 height 8
click at [217, 142] on textarea "Hey {{first_name}}! I apologize for the late reply. I was away for the weekend.…" at bounding box center [218, 145] width 152 height 20
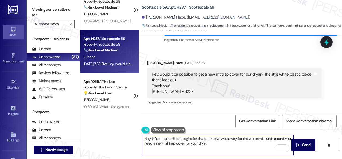
paste textarea "Is there already a work order for the issue? If so, may I have the work order n…"
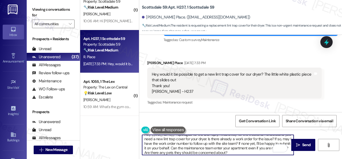
scroll to position [4, 0]
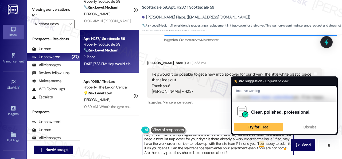
click at [263, 143] on textarea "Hey {{first_name}}! I apologize for the late reply. I was away for the weekend.…" at bounding box center [218, 145] width 152 height 20
click at [305, 129] on span "Dismiss" at bounding box center [310, 127] width 13 height 4
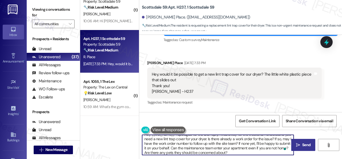
type textarea "Hey {{first_name}}! I apologize for the late reply. I was away for the weekend.…"
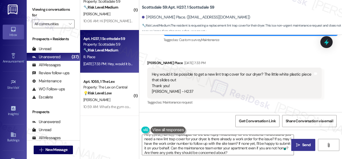
click at [302, 143] on span "Send" at bounding box center [306, 145] width 8 height 6
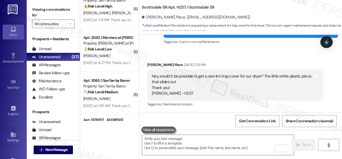
scroll to position [1462, 0]
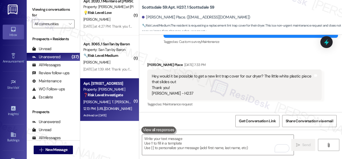
click at [102, 105] on div "S. Taylor T. Sasha-Taylor T. Taylor H. Taylor" at bounding box center [108, 101] width 51 height 7
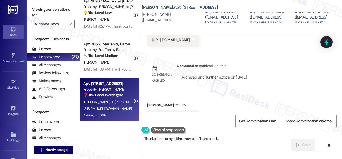
scroll to position [902, 0]
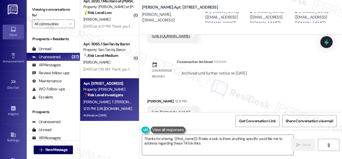
type textarea "Thanks for sharing, {{first_name}}! I'll take a look. Is there anything specifi…"
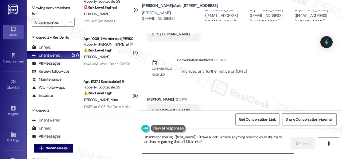
scroll to position [0, 0]
